Goal: Task Accomplishment & Management: Complete application form

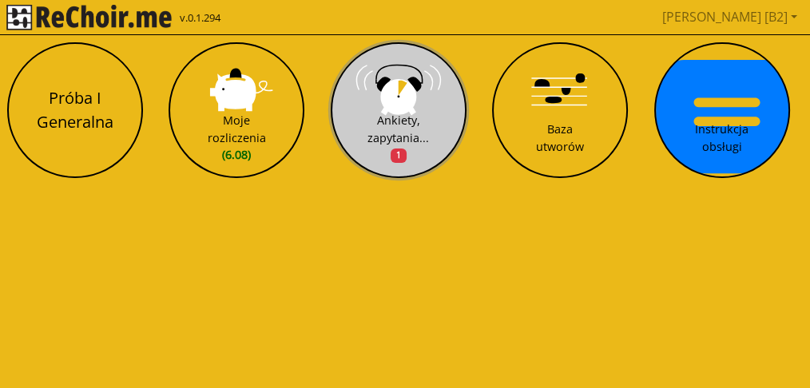
click at [398, 122] on div "Ankiety, zapytania... 1" at bounding box center [397, 138] width 61 height 52
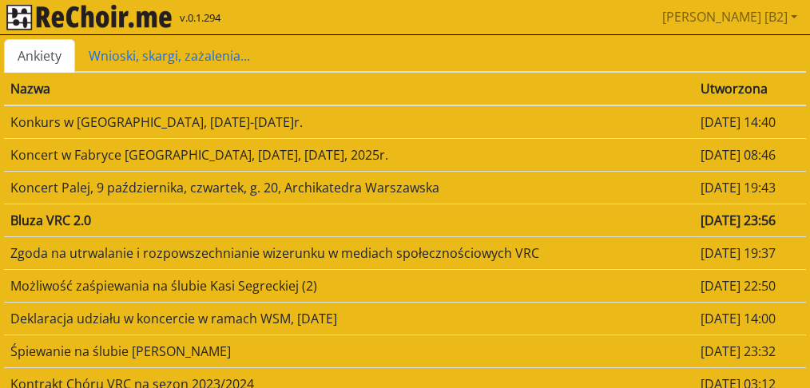
click at [256, 126] on td "Konkurs w [GEOGRAPHIC_DATA], [DATE]-[DATE]r." at bounding box center [349, 122] width 690 height 34
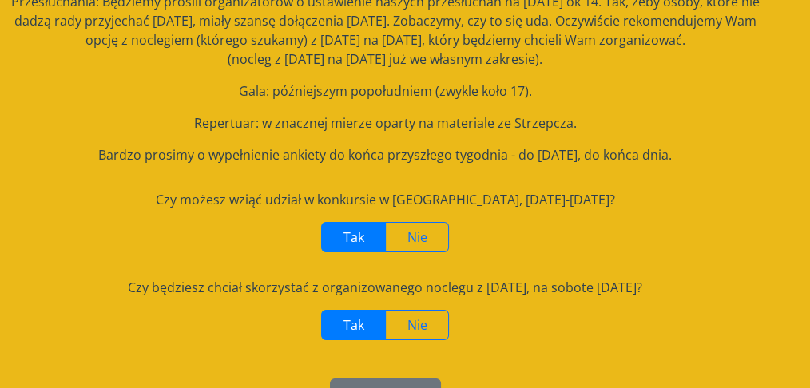
scroll to position [236, 0]
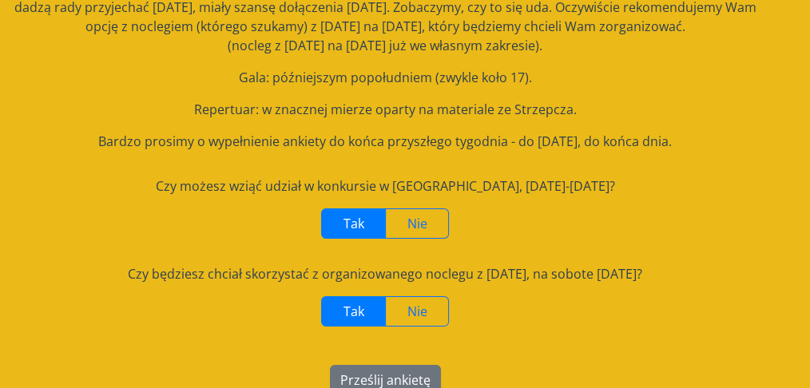
click at [356, 224] on span "Tak" at bounding box center [353, 224] width 21 height 18
click at [352, 311] on span "Tak" at bounding box center [353, 312] width 21 height 18
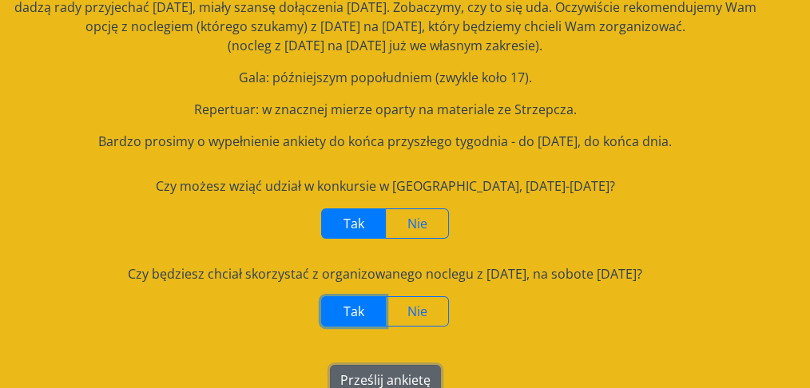
click at [388, 371] on button "Prześlij ankietę" at bounding box center [385, 380] width 111 height 30
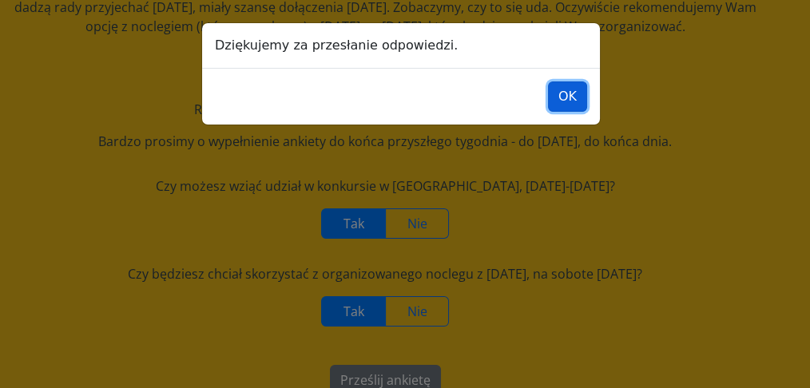
click at [582, 96] on button "OK" at bounding box center [567, 96] width 39 height 30
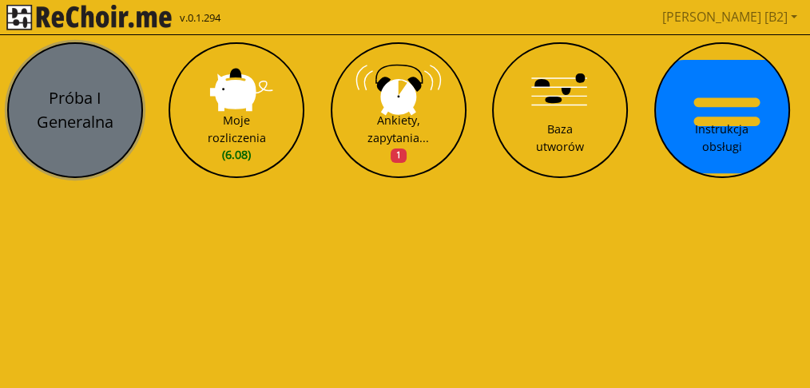
click at [128, 107] on button "Próba I Generalna" at bounding box center [75, 110] width 136 height 136
click at [106, 120] on button "Próba 4.10." at bounding box center [75, 110] width 136 height 136
